Goal: Use online tool/utility: Utilize a website feature to perform a specific function

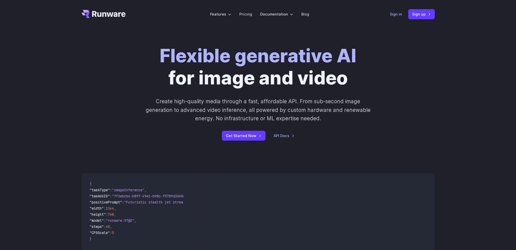
click at [395, 15] on link "Sign in" at bounding box center [396, 14] width 12 height 6
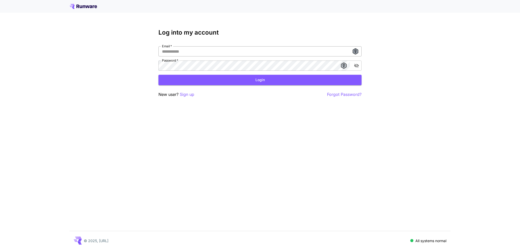
click at [352, 53] on icon at bounding box center [355, 51] width 6 height 6
type input "**********"
click at [193, 83] on button "Login" at bounding box center [259, 80] width 203 height 10
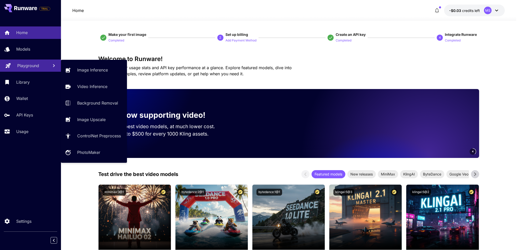
click at [28, 68] on p "Playground" at bounding box center [28, 65] width 22 height 6
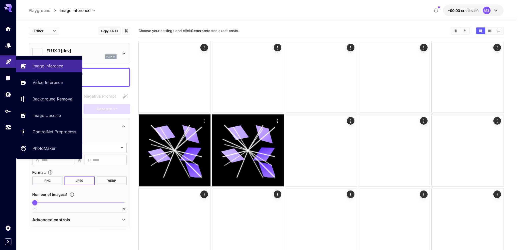
type input "**********"
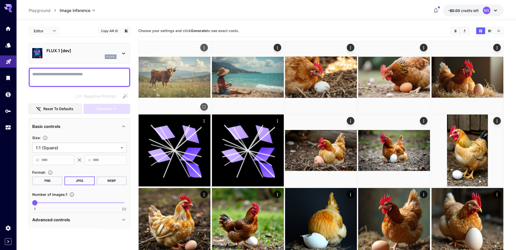
click at [182, 75] on img at bounding box center [175, 77] width 72 height 72
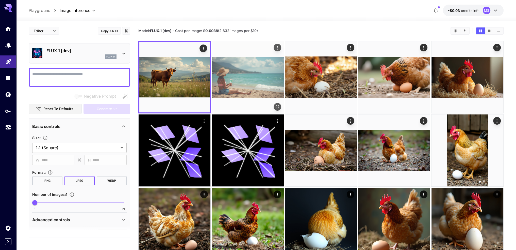
click at [263, 79] on img at bounding box center [248, 77] width 72 height 72
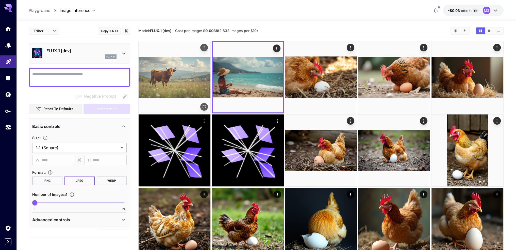
click at [151, 70] on img at bounding box center [175, 77] width 72 height 72
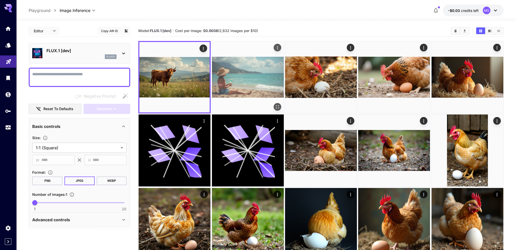
click at [247, 59] on img at bounding box center [248, 77] width 72 height 72
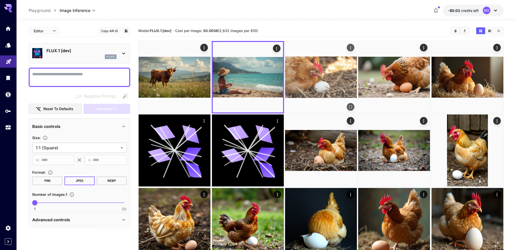
click at [311, 70] on img at bounding box center [321, 77] width 72 height 72
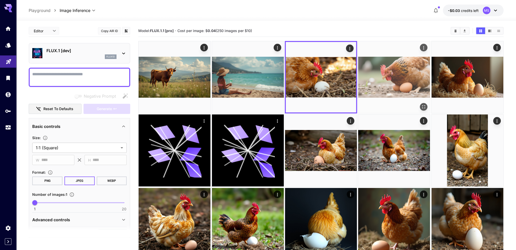
click at [388, 69] on img at bounding box center [394, 77] width 72 height 72
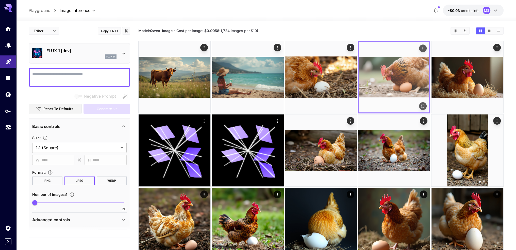
click at [428, 74] on img at bounding box center [394, 77] width 70 height 70
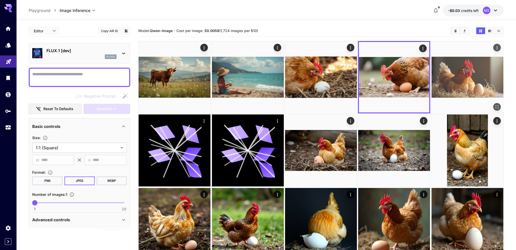
click at [460, 74] on img at bounding box center [468, 77] width 72 height 72
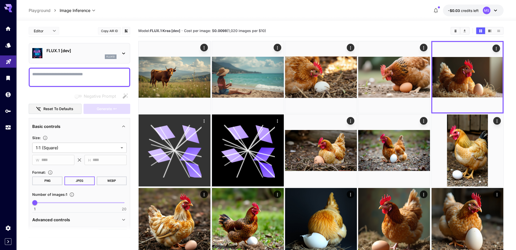
click at [186, 123] on div at bounding box center [175, 150] width 72 height 72
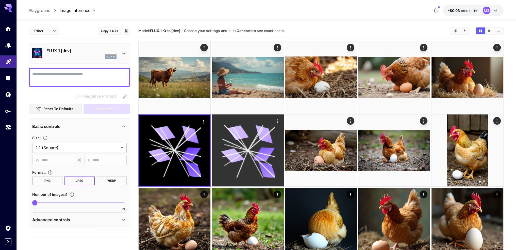
click at [251, 137] on icon at bounding box center [248, 150] width 54 height 54
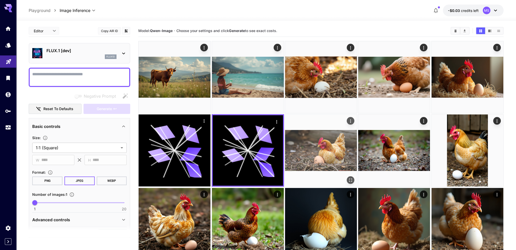
click at [317, 134] on img at bounding box center [321, 150] width 72 height 72
